Goal: Check status: Check status

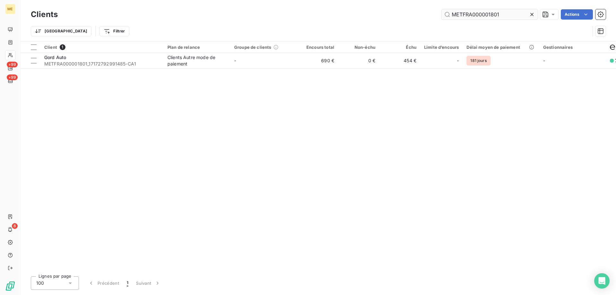
click at [485, 14] on input "METFRA000001801" at bounding box center [490, 14] width 96 height 10
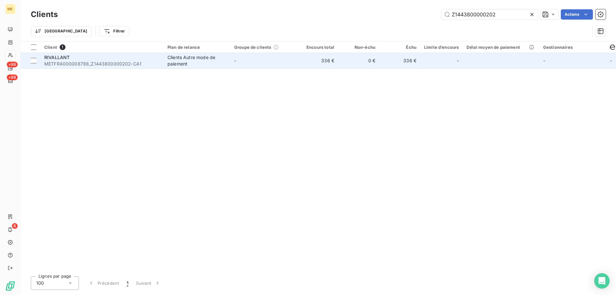
type input "Z1443800000202"
click at [317, 56] on td "336 €" at bounding box center [317, 60] width 41 height 15
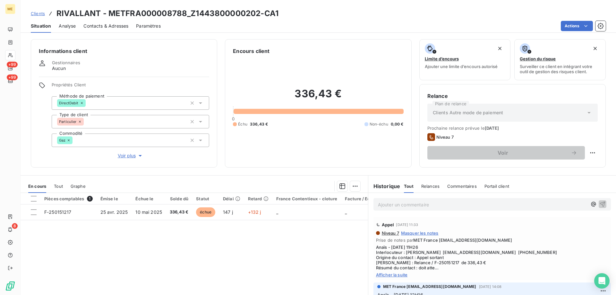
click at [398, 275] on span "Afficher la suite" at bounding box center [492, 274] width 232 height 5
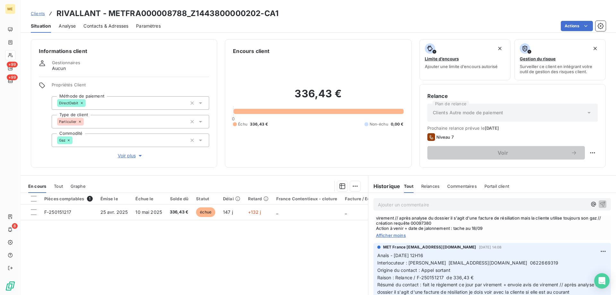
scroll to position [64, 0]
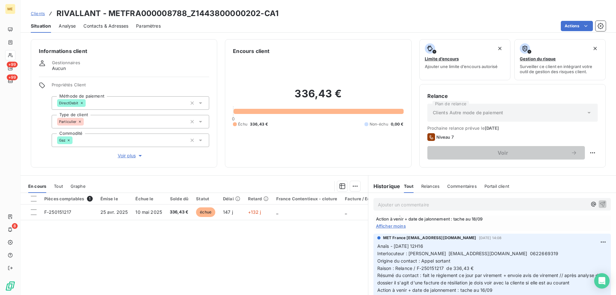
click at [10, 55] on icon at bounding box center [10, 55] width 5 height 5
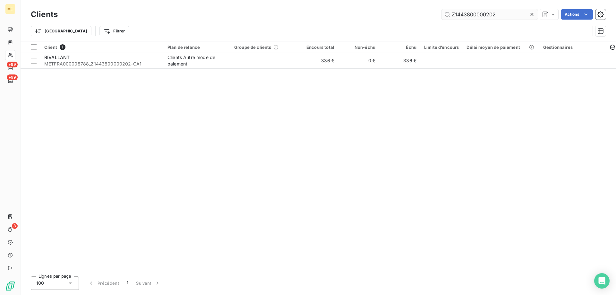
click at [475, 14] on input "Z1443800000202" at bounding box center [490, 14] width 96 height 10
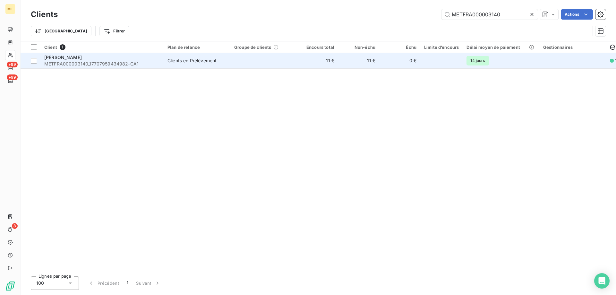
type input "METFRA000003140"
click at [280, 62] on td "-" at bounding box center [263, 60] width 67 height 15
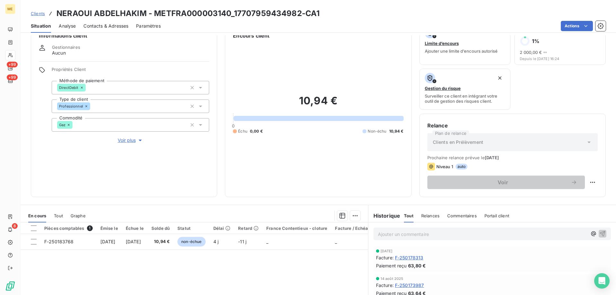
scroll to position [32, 0]
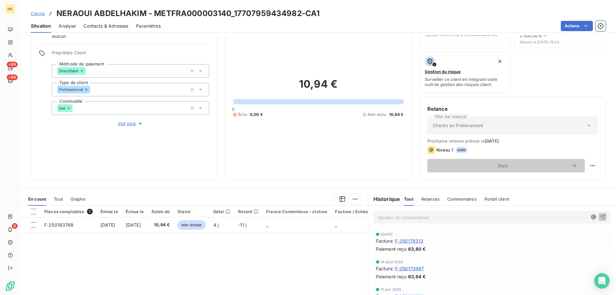
click at [56, 198] on span "Tout" at bounding box center [58, 198] width 9 height 5
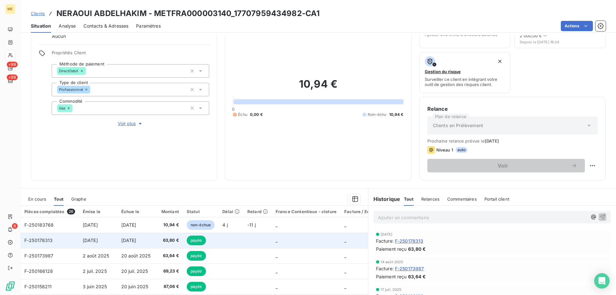
click at [247, 240] on td at bounding box center [258, 240] width 28 height 15
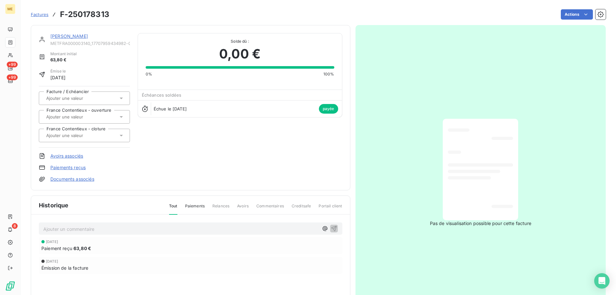
click at [71, 34] on link "[PERSON_NAME]" at bounding box center [69, 35] width 38 height 5
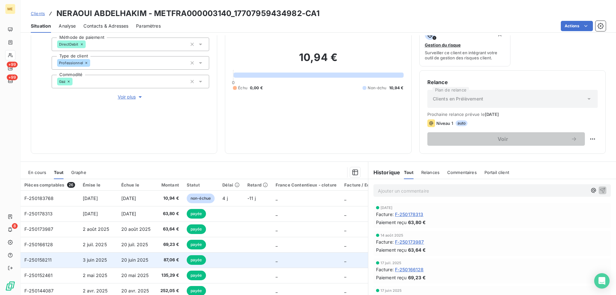
scroll to position [64, 0]
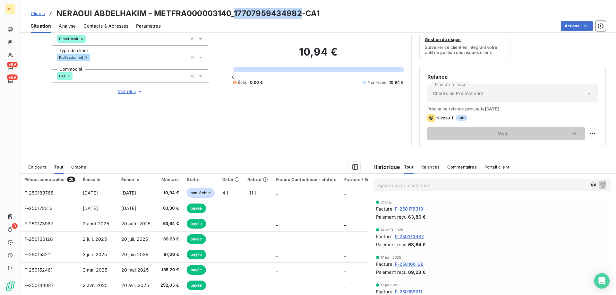
drag, startPoint x: 299, startPoint y: 13, endPoint x: 233, endPoint y: 14, distance: 66.4
click at [233, 14] on h3 "NERAOUI ABDELHAKIM - METFRA000003140_17707959434982-CA1" at bounding box center [187, 14] width 263 height 12
copy h3 "17707959434982"
click at [11, 56] on icon at bounding box center [10, 55] width 5 height 5
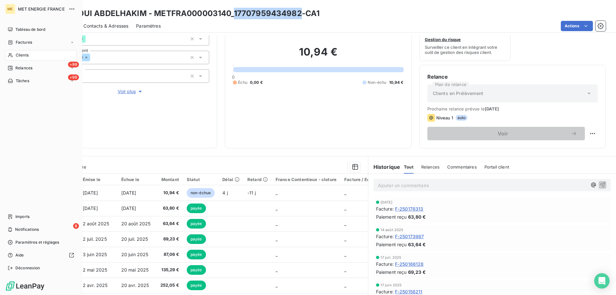
click at [9, 55] on icon at bounding box center [10, 55] width 5 height 5
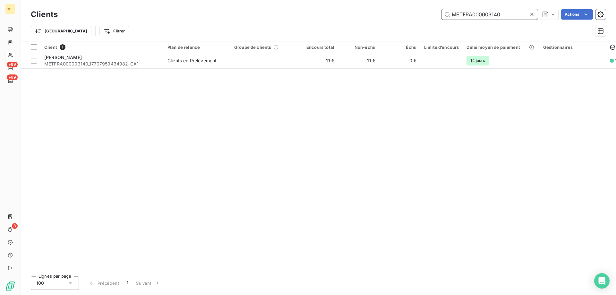
click at [489, 14] on input "METFRA000003140" at bounding box center [490, 14] width 96 height 10
paste input "19690159152234"
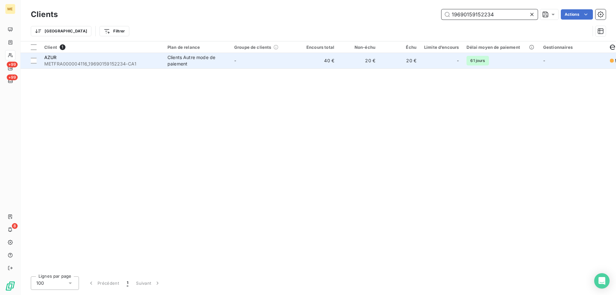
type input "19690159152234"
click at [391, 64] on td "20 €" at bounding box center [399, 60] width 41 height 15
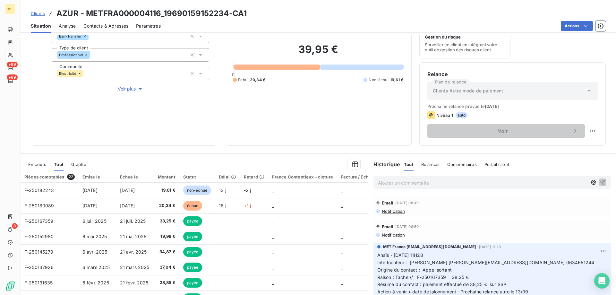
scroll to position [54, 0]
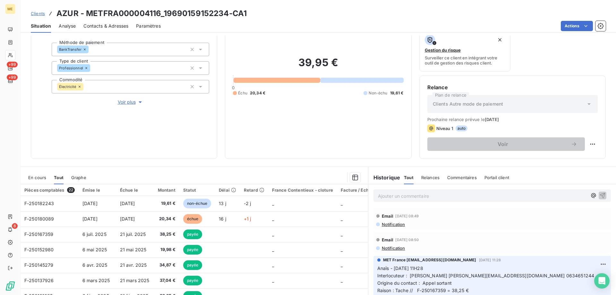
click at [35, 172] on div "En cours" at bounding box center [37, 177] width 18 height 13
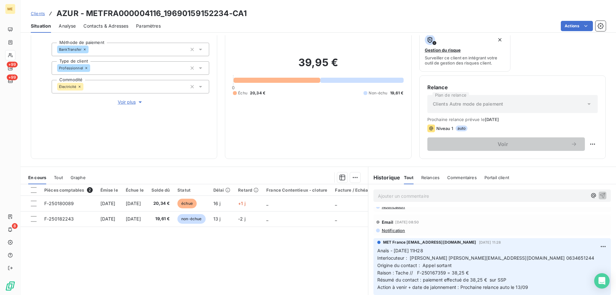
scroll to position [0, 0]
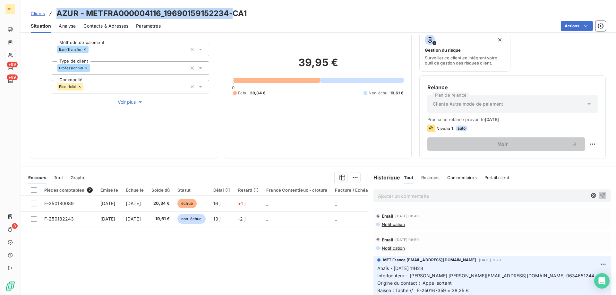
drag, startPoint x: 57, startPoint y: 13, endPoint x: 245, endPoint y: 3, distance: 188.0
click at [238, 4] on div "Clients AZUR - METFRA000004116_19690159152234-CA1 Situation Analyse Contacts & …" at bounding box center [319, 16] width 596 height 33
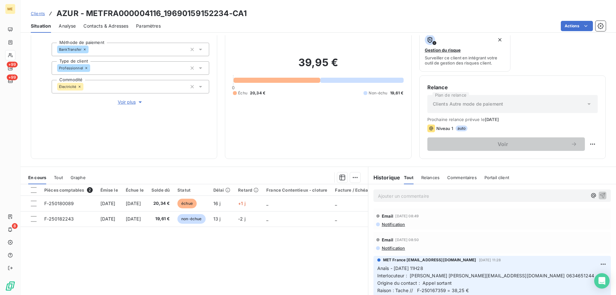
drag, startPoint x: 271, startPoint y: 12, endPoint x: 269, endPoint y: 21, distance: 8.8
click at [270, 14] on div "Clients AZUR - METFRA000004116_19690159152234-CA1" at bounding box center [319, 14] width 596 height 12
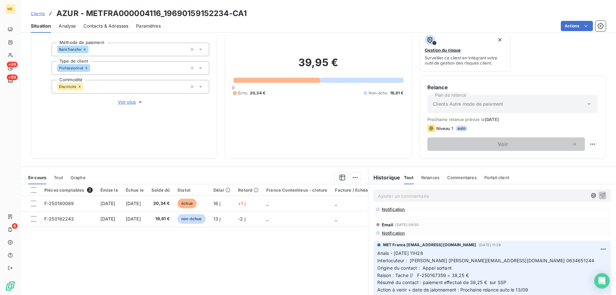
scroll to position [32, 0]
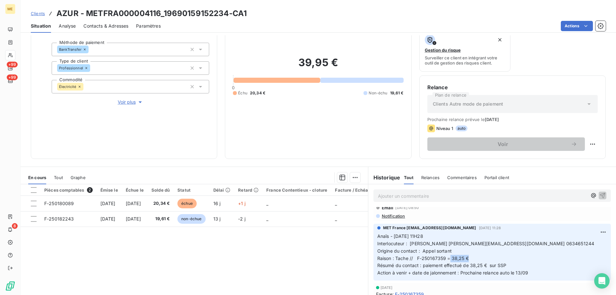
drag, startPoint x: 471, startPoint y: 257, endPoint x: 447, endPoint y: 260, distance: 24.6
click at [447, 260] on p "Anaïs - [DATE] 11H28 Interlocuteur : [PERSON_NAME] [PERSON_NAME][EMAIL_ADDRESS]…" at bounding box center [492, 255] width 230 height 44
click at [57, 173] on div "Tout" at bounding box center [58, 177] width 9 height 13
